Goal: Find specific page/section: Find specific page/section

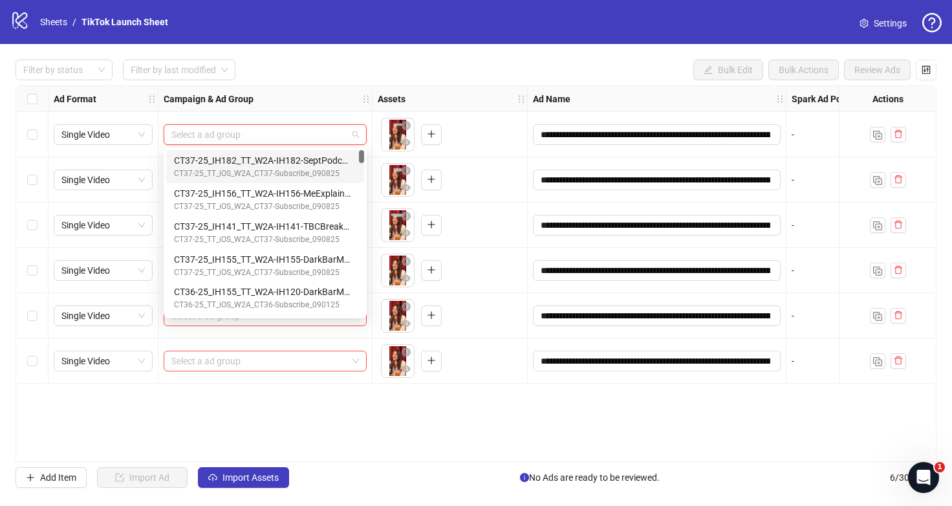
click at [279, 133] on input "search" at bounding box center [259, 134] width 176 height 19
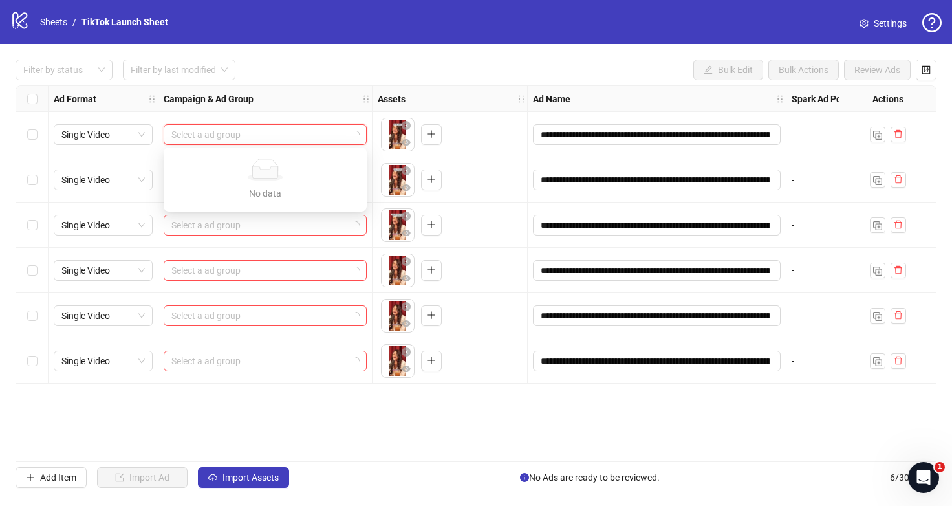
click at [323, 132] on input "search" at bounding box center [259, 134] width 176 height 19
click at [329, 51] on div "**********" at bounding box center [476, 273] width 952 height 459
click at [312, 134] on input "search" at bounding box center [259, 134] width 176 height 19
